Goal: Information Seeking & Learning: Learn about a topic

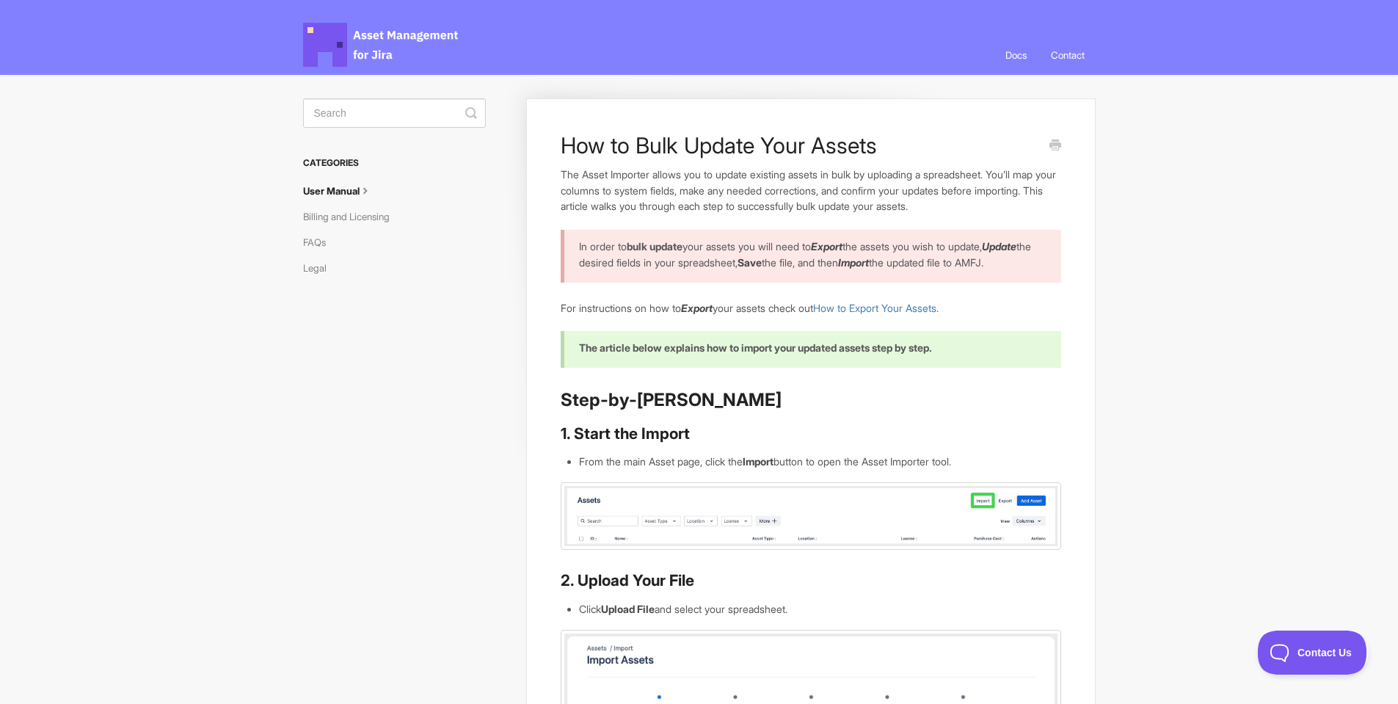
click at [317, 44] on span "Asset Management for Jira Docs" at bounding box center [381, 45] width 157 height 44
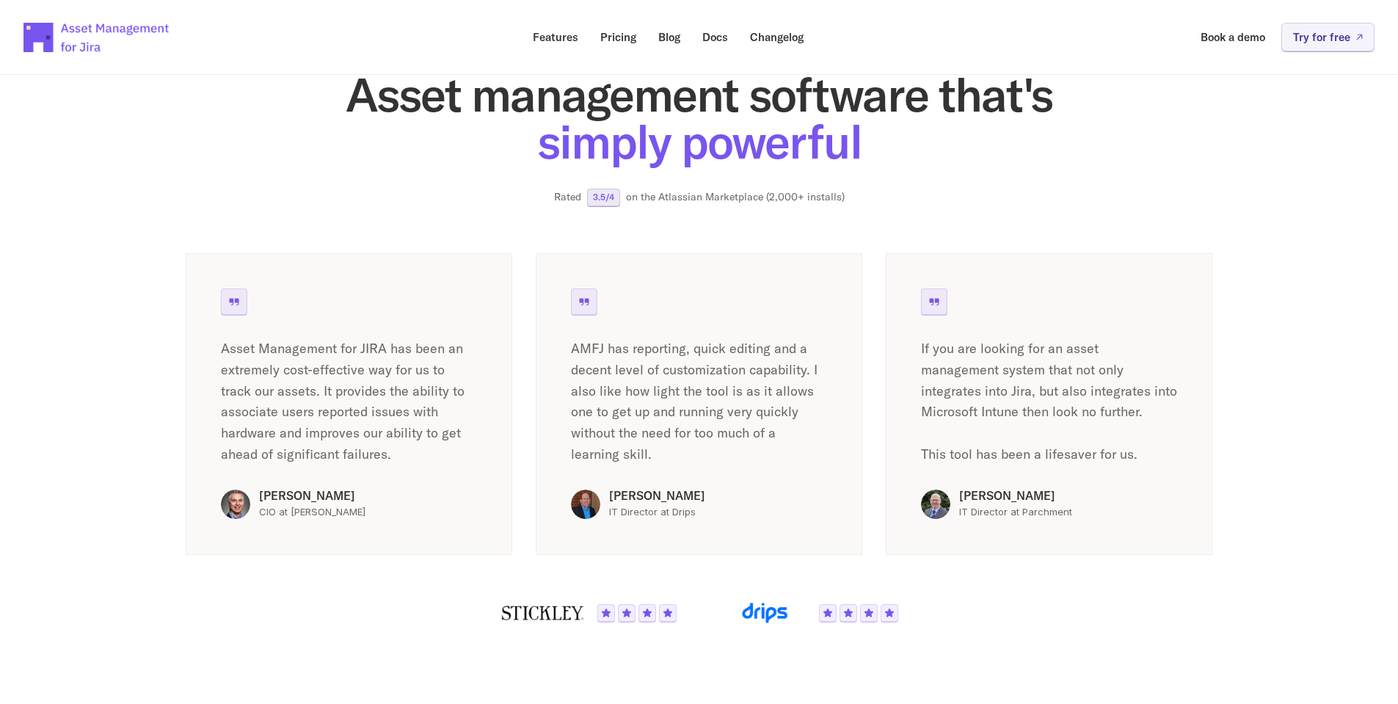
scroll to position [2862, 0]
